Goal: Information Seeking & Learning: Stay updated

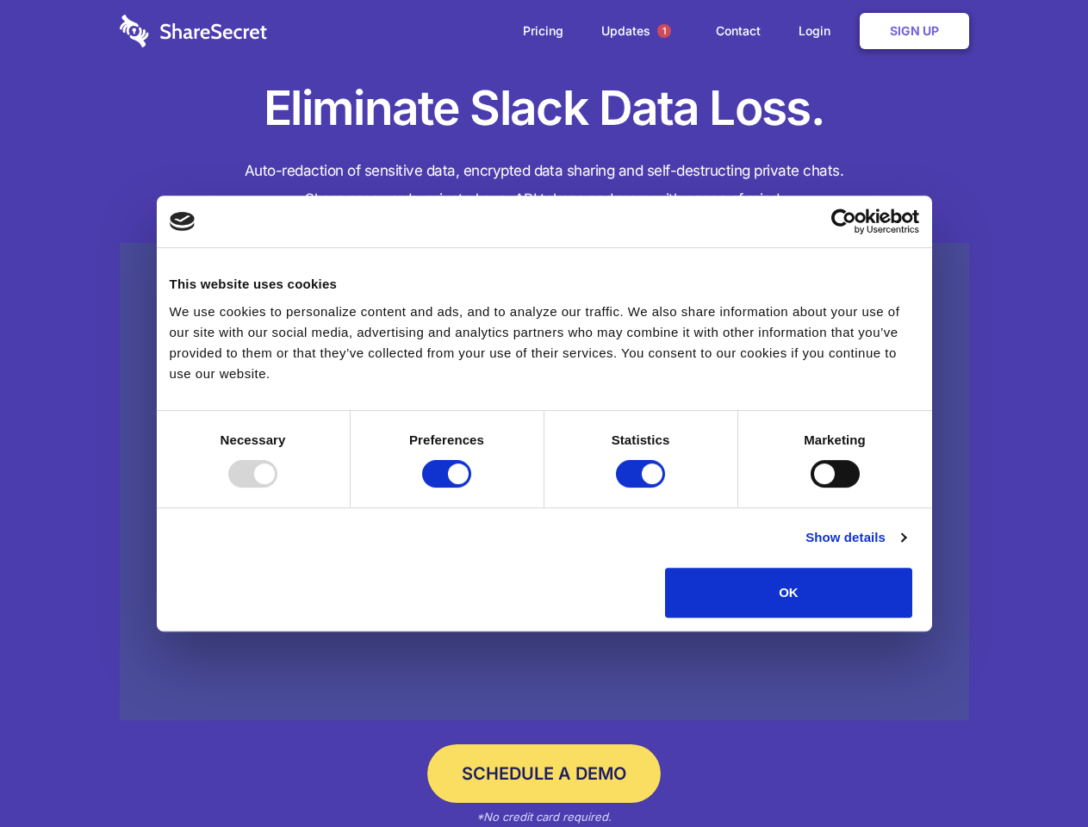
click at [277, 488] on div at bounding box center [252, 474] width 49 height 28
click at [471, 488] on input "Preferences" at bounding box center [446, 474] width 49 height 28
checkbox input "false"
click at [643, 488] on input "Statistics" at bounding box center [640, 474] width 49 height 28
checkbox input "false"
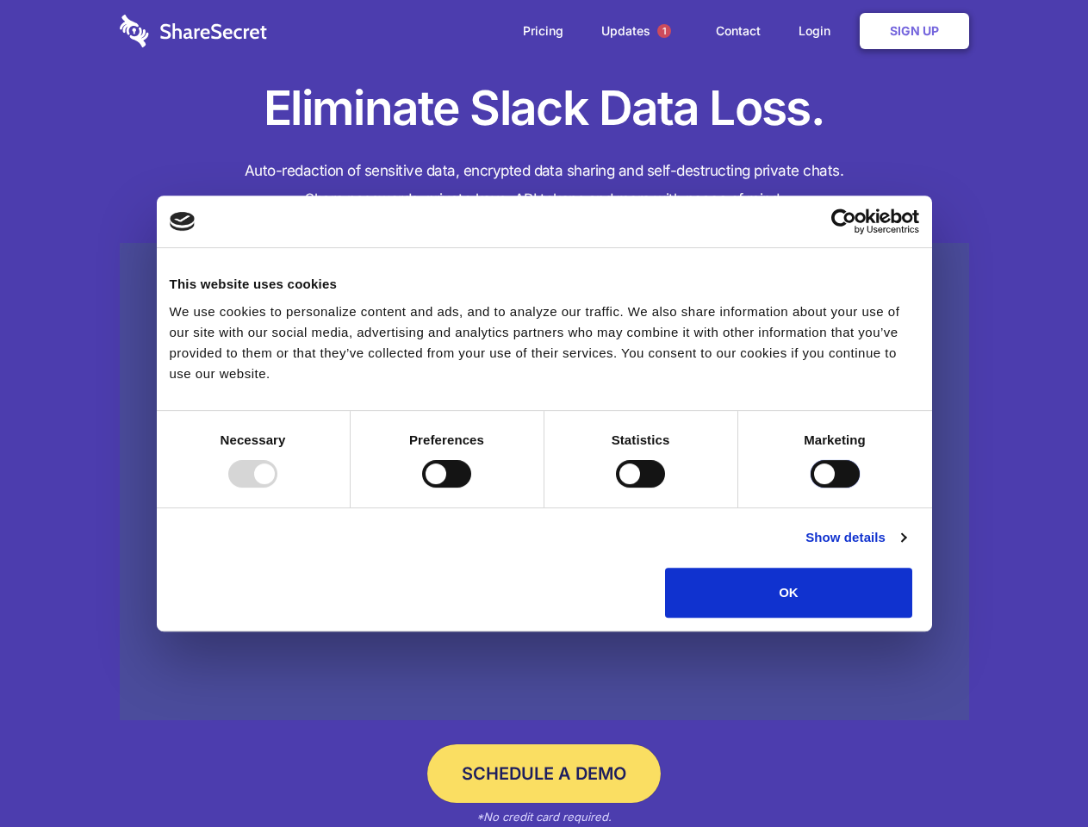
click at [811, 488] on input "Marketing" at bounding box center [835, 474] width 49 height 28
checkbox input "true"
click at [906, 548] on link "Show details" at bounding box center [856, 537] width 100 height 21
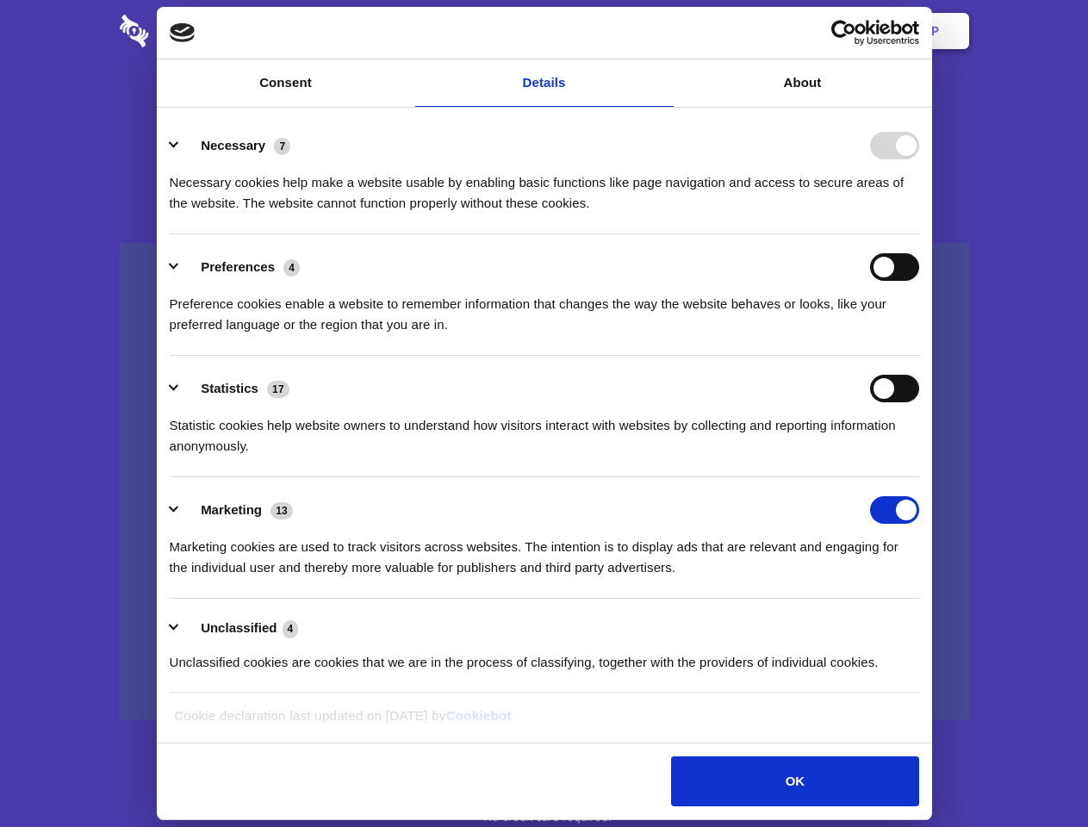
click at [919, 477] on li "Statistics 17 Statistic cookies help website owners to understand how visitors …" at bounding box center [545, 416] width 750 height 121
click at [663, 31] on span "1" at bounding box center [664, 31] width 14 height 14
